Goal: Task Accomplishment & Management: Manage account settings

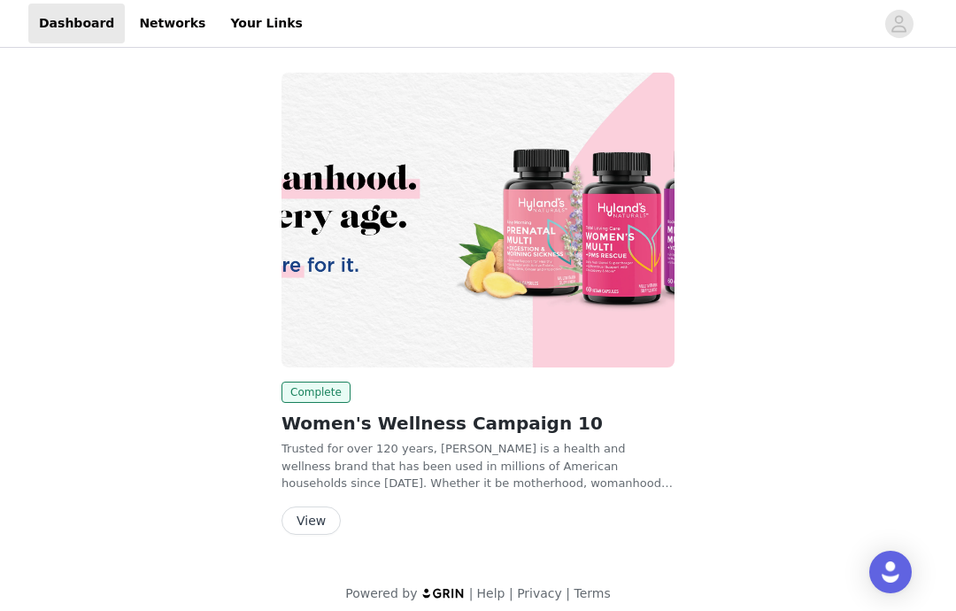
scroll to position [12, 0]
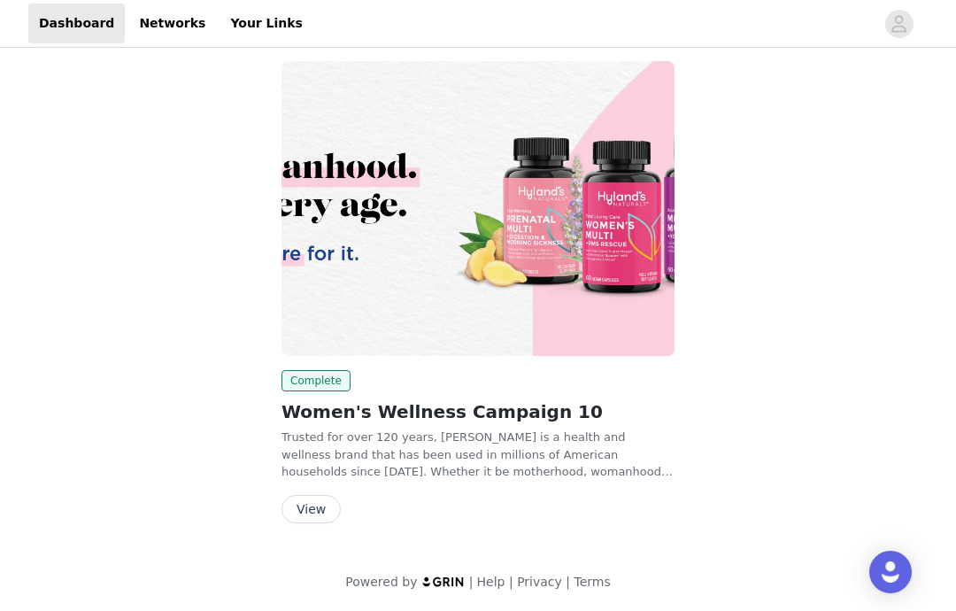
click at [325, 514] on button "View" at bounding box center [311, 509] width 59 height 28
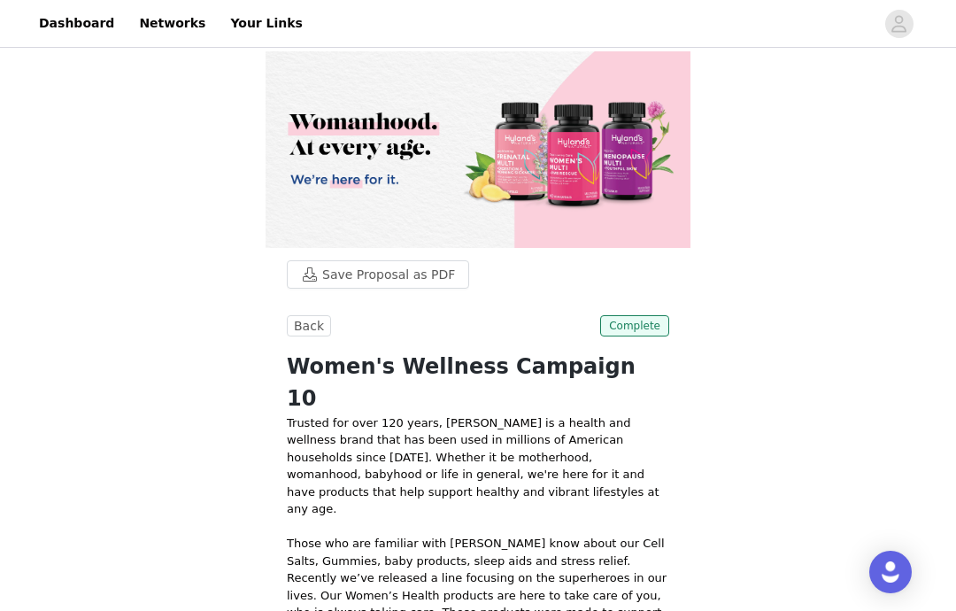
click at [76, 39] on link "Dashboard" at bounding box center [76, 24] width 97 height 40
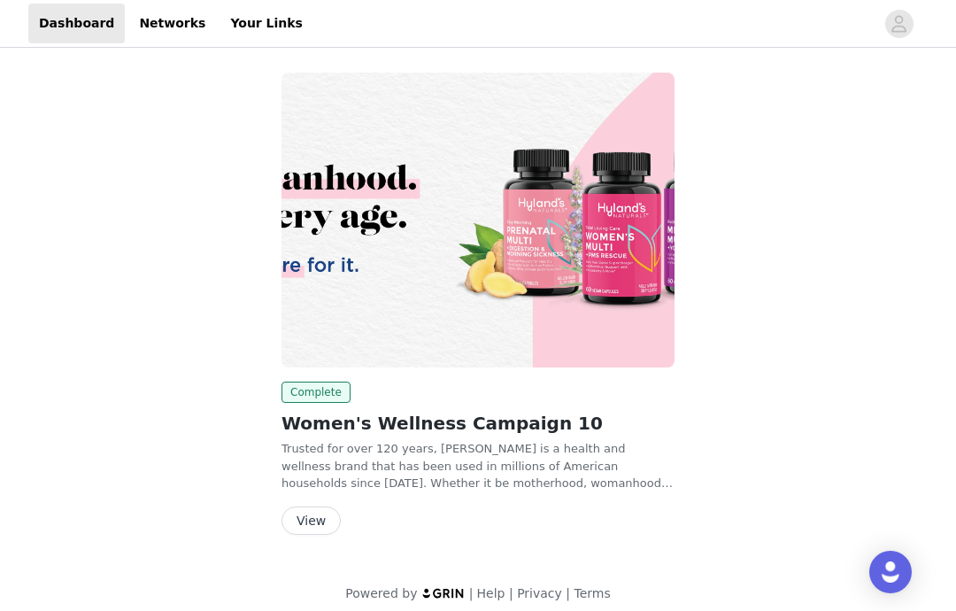
click at [168, 15] on link "Networks" at bounding box center [172, 24] width 88 height 40
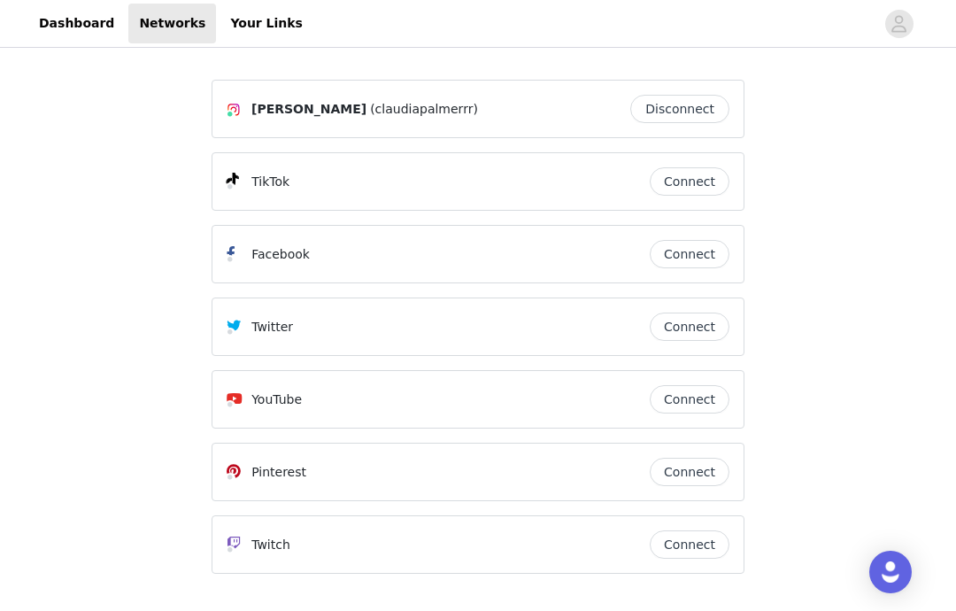
click at [243, 28] on link "Your Links" at bounding box center [267, 24] width 94 height 40
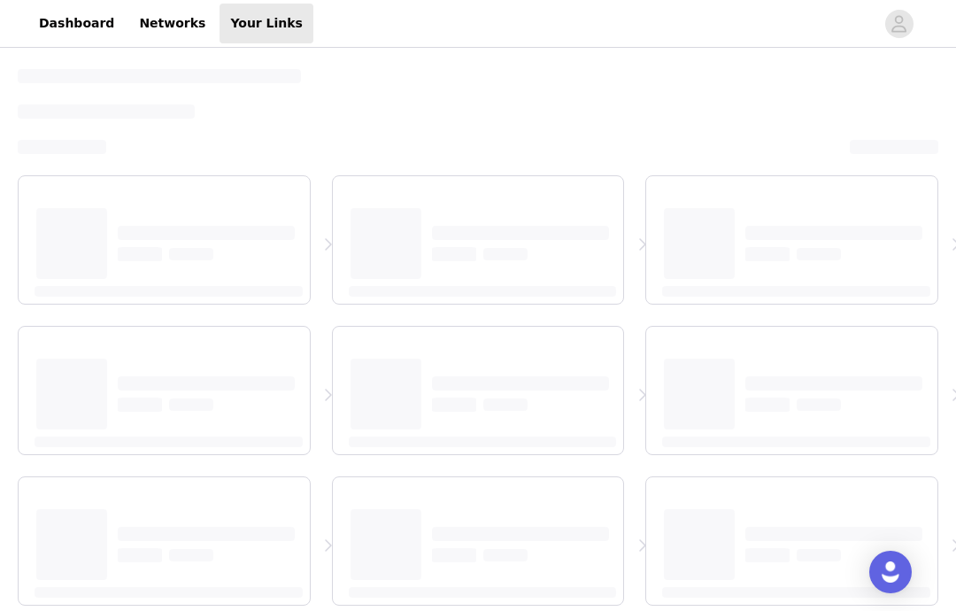
select select "12"
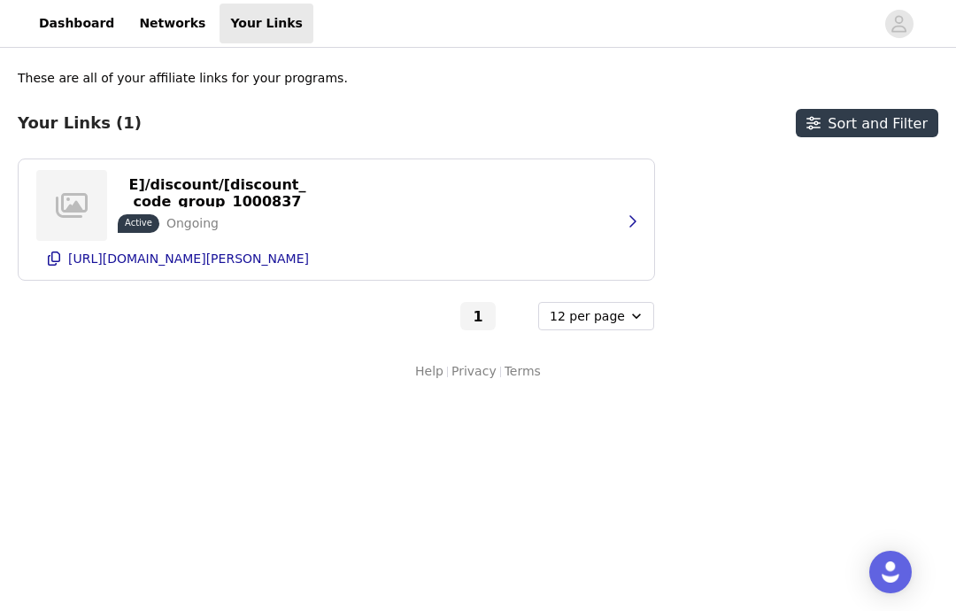
click at [900, 26] on icon "avatar" at bounding box center [899, 23] width 15 height 17
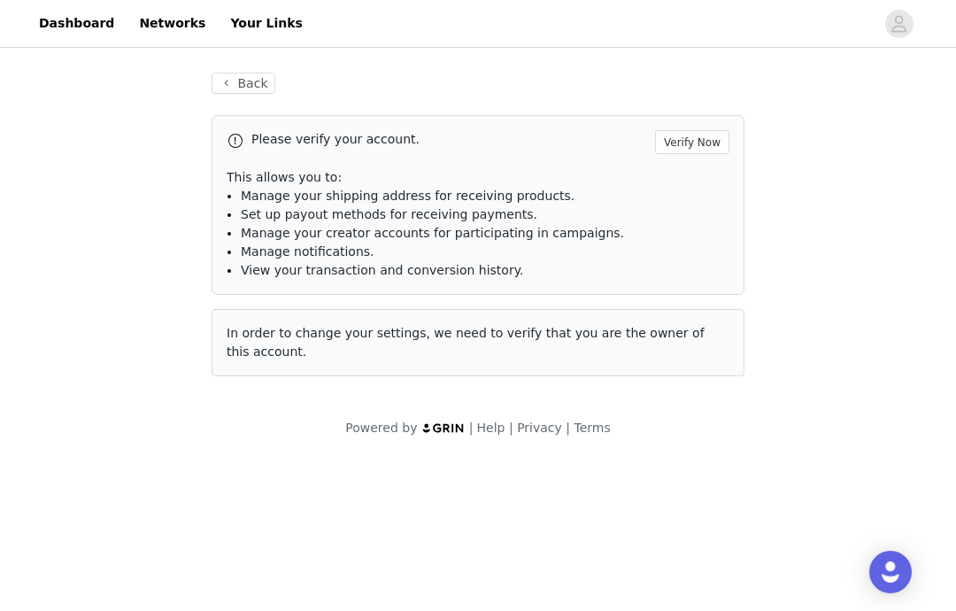
click at [709, 151] on button "Verify Now" at bounding box center [692, 142] width 74 height 24
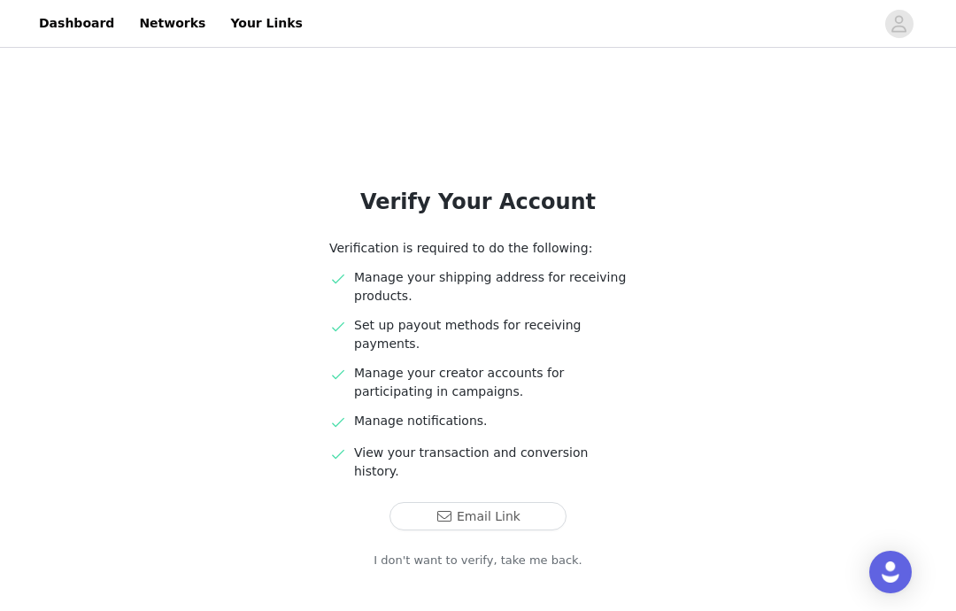
click at [541, 502] on button "Email Link" at bounding box center [478, 516] width 177 height 28
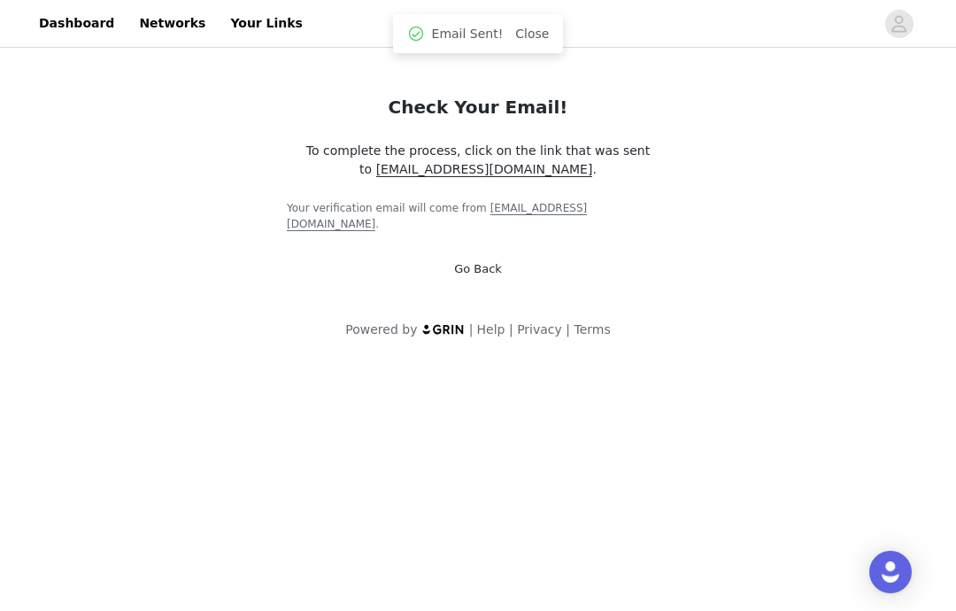
click at [558, 163] on span "To complete the process, click on the link that was sent to claudiapalmercollab…" at bounding box center [478, 160] width 344 height 34
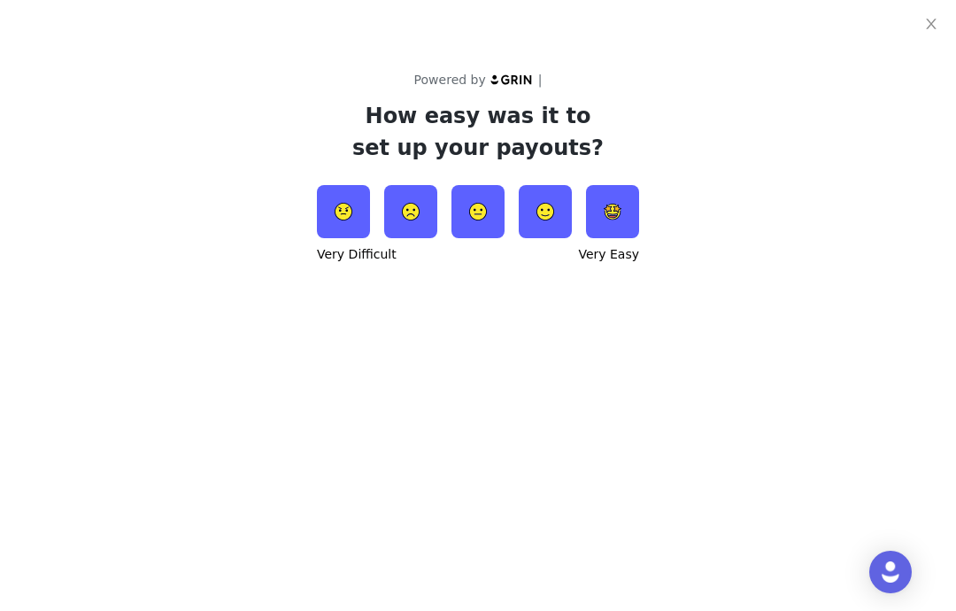
click at [612, 207] on img at bounding box center [612, 211] width 53 height 53
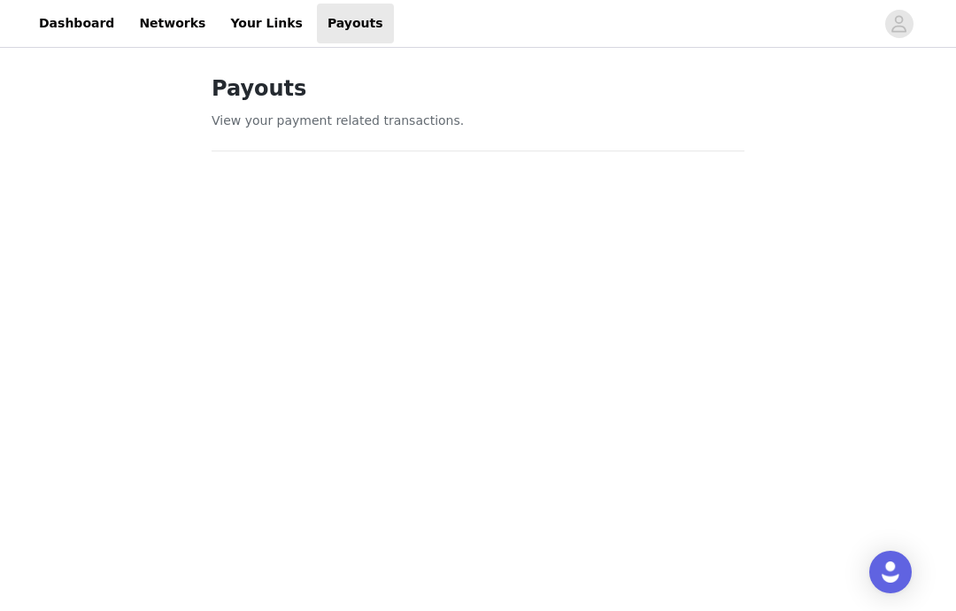
click at [246, 15] on link "Your Links" at bounding box center [267, 24] width 94 height 40
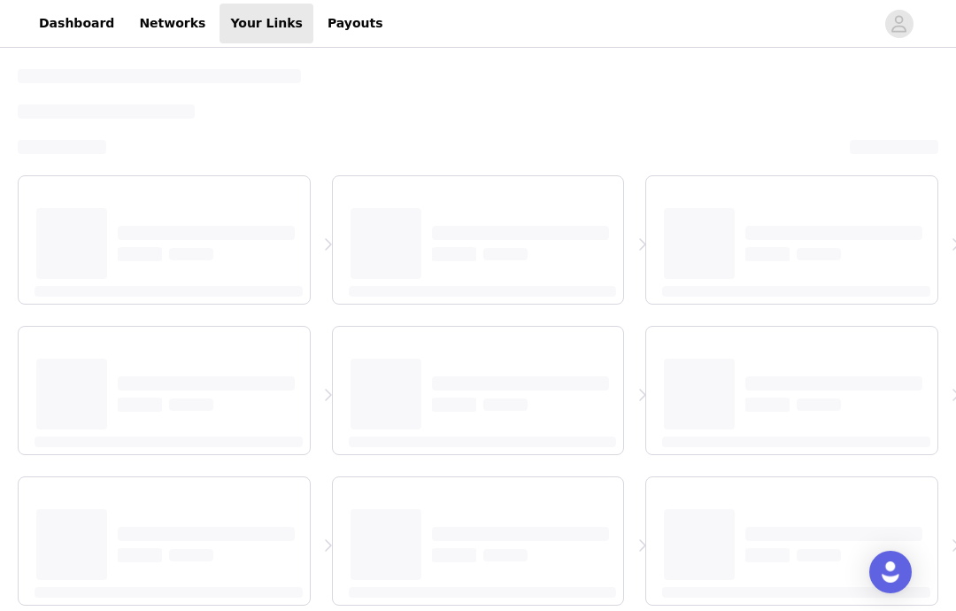
select select "12"
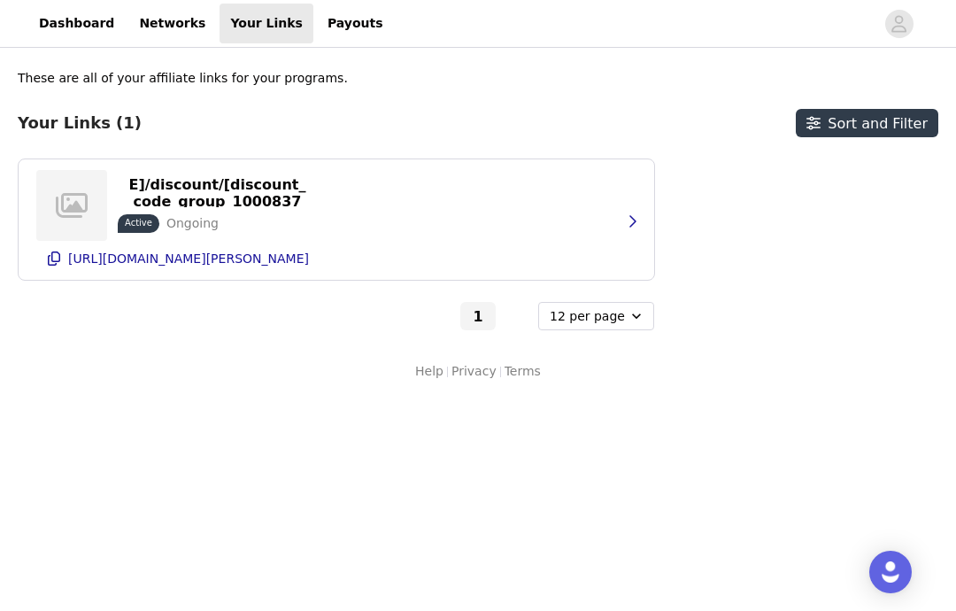
click at [168, 31] on link "Networks" at bounding box center [172, 24] width 88 height 40
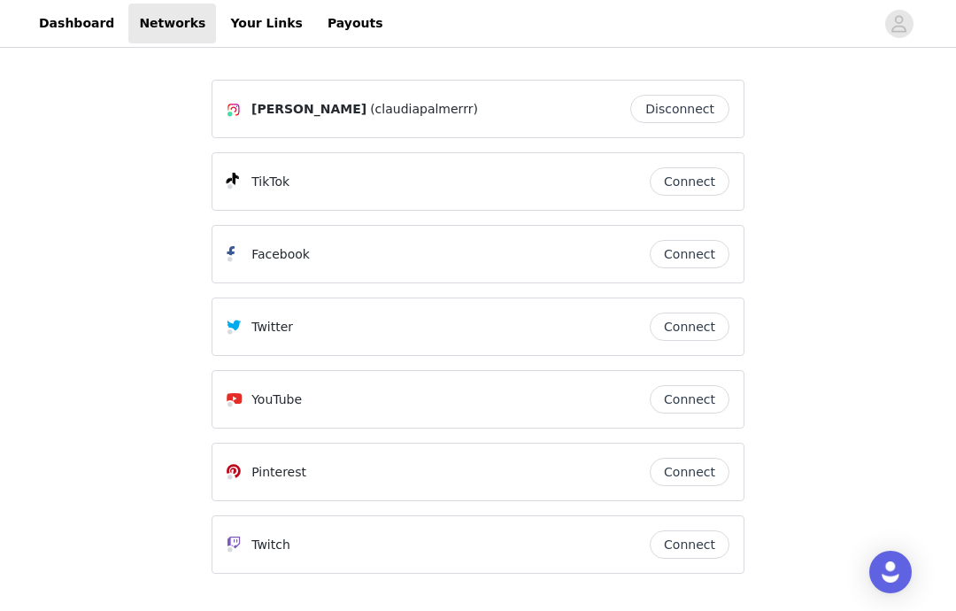
click at [76, 23] on link "Dashboard" at bounding box center [76, 24] width 97 height 40
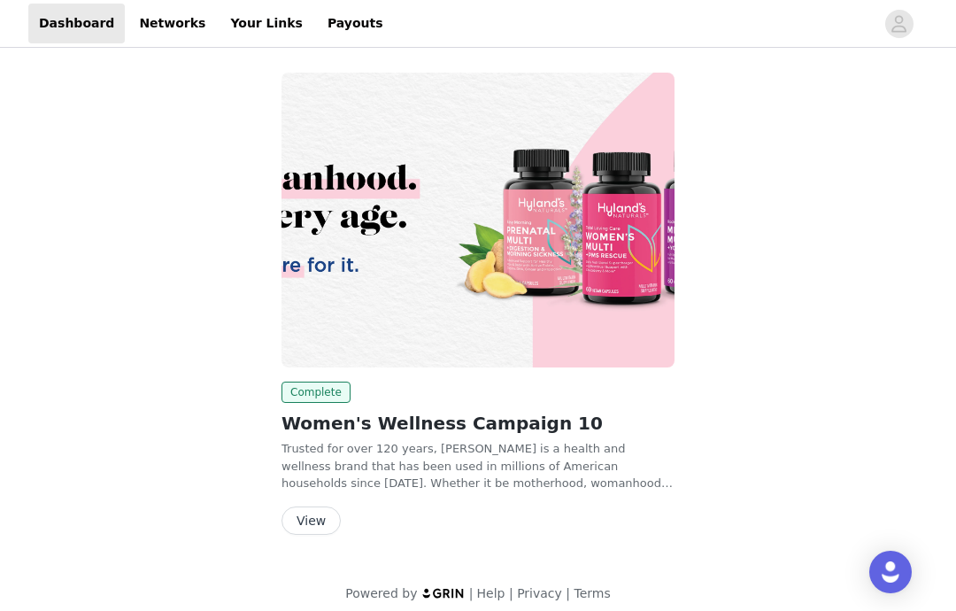
click at [911, 16] on span "button" at bounding box center [899, 24] width 28 height 28
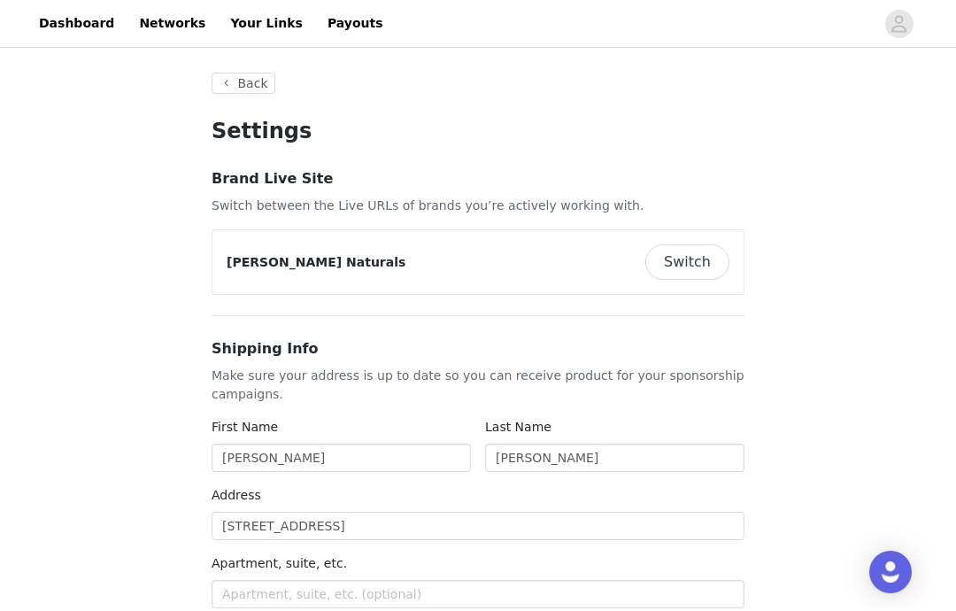
click at [164, 21] on link "Networks" at bounding box center [172, 24] width 88 height 40
